Goal: Find specific page/section: Find specific page/section

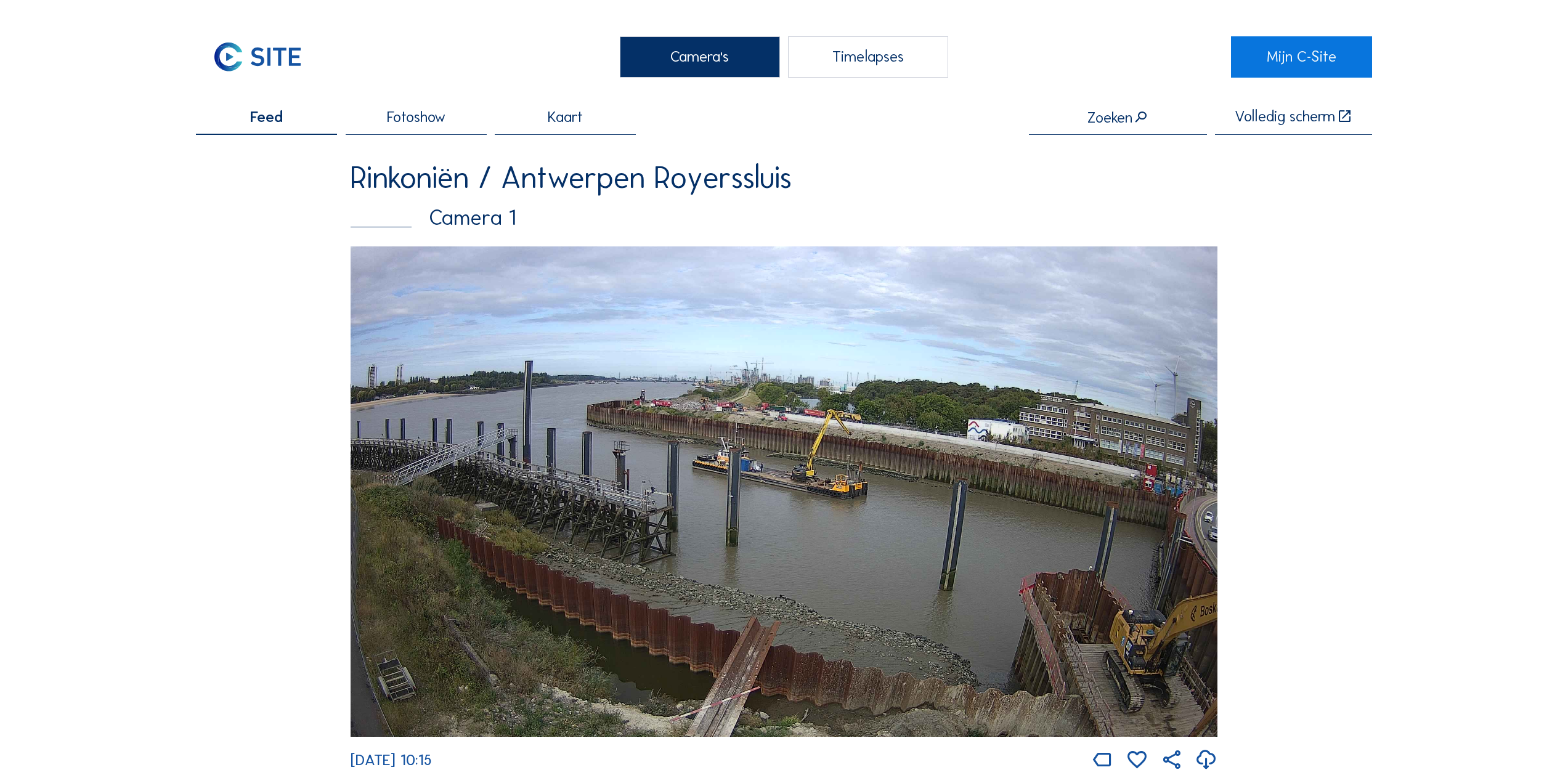
click at [789, 461] on img at bounding box center [784, 492] width 867 height 490
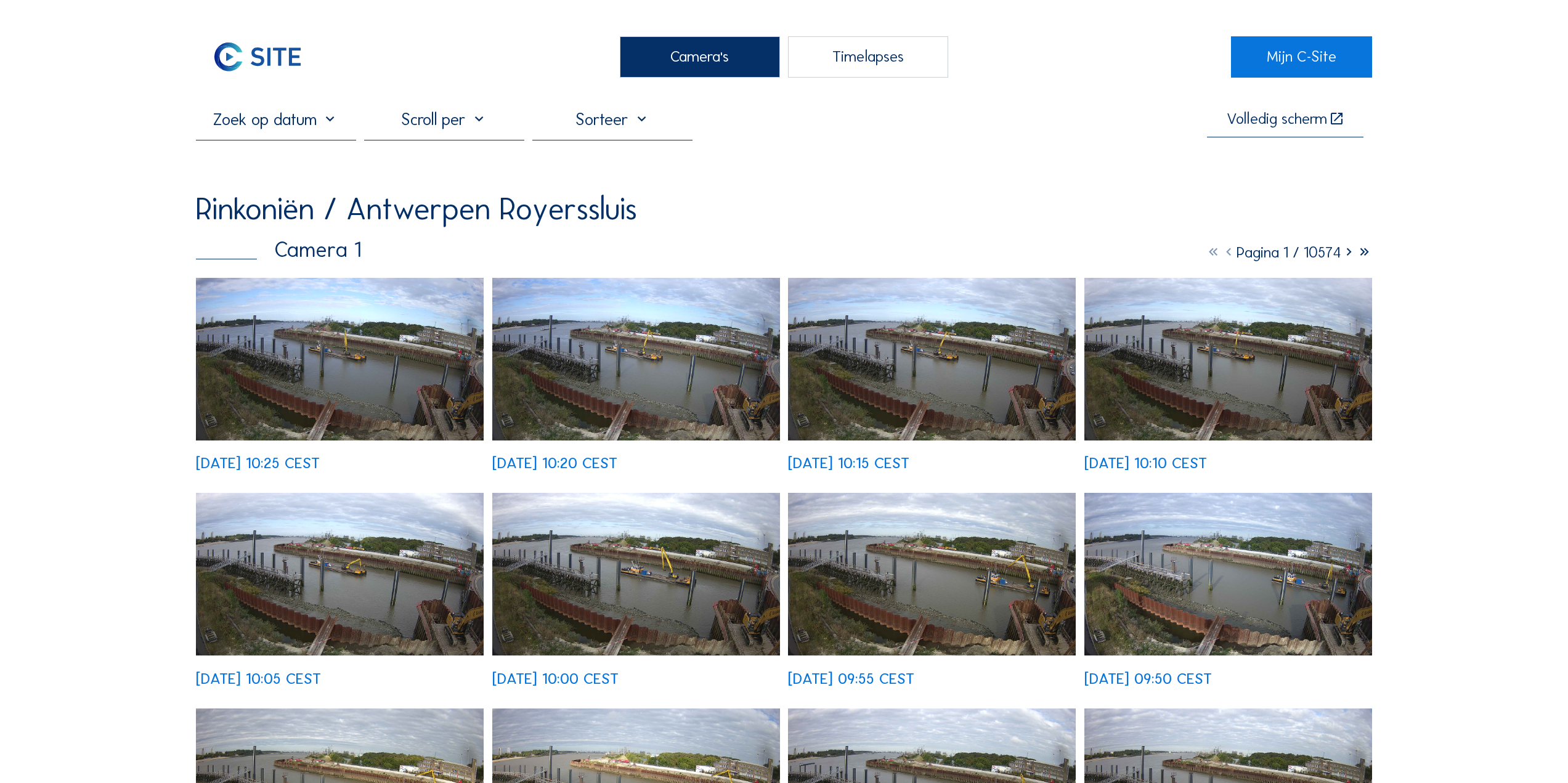
click at [420, 341] on img at bounding box center [339, 359] width 288 height 163
